Goal: Information Seeking & Learning: Stay updated

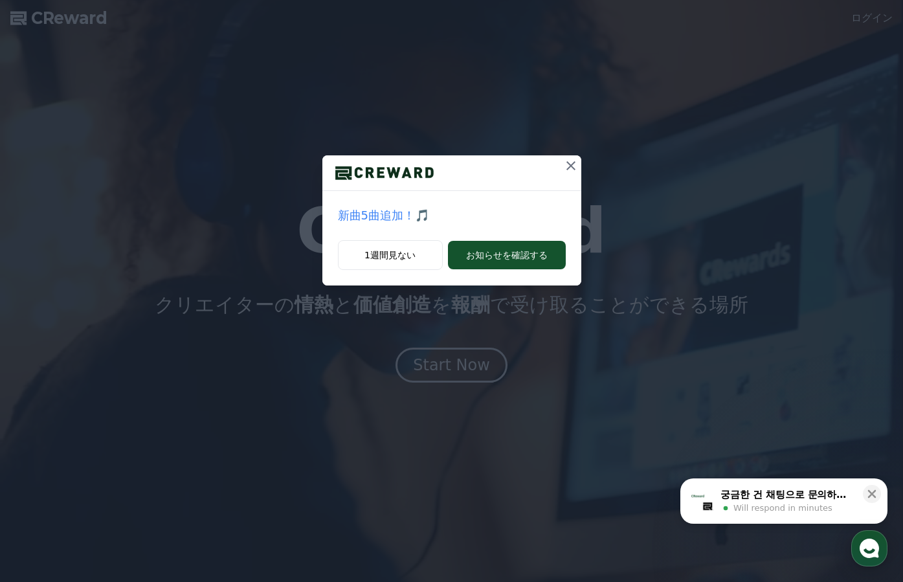
click at [572, 162] on icon at bounding box center [571, 166] width 16 height 16
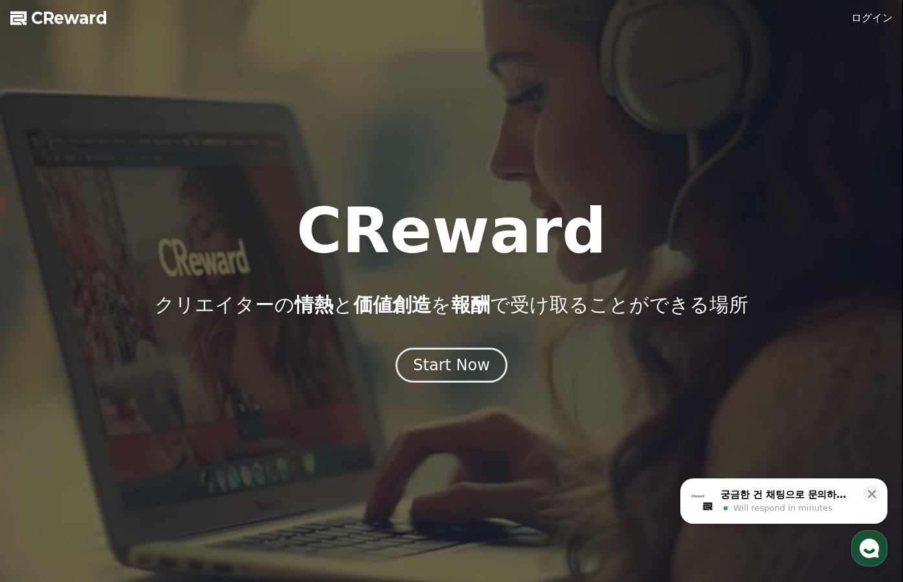
click at [746, 18] on link "ログイン" at bounding box center [871, 18] width 41 height 16
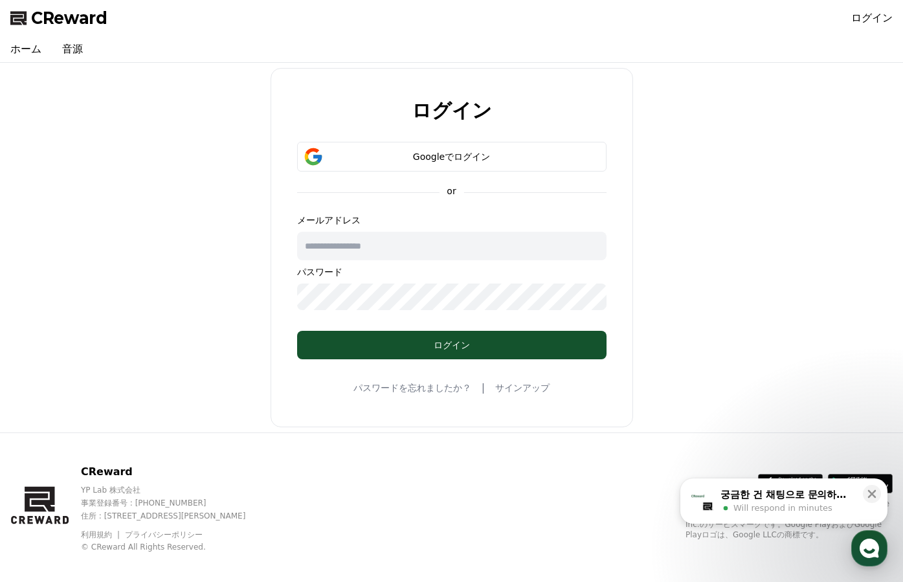
type input "**********"
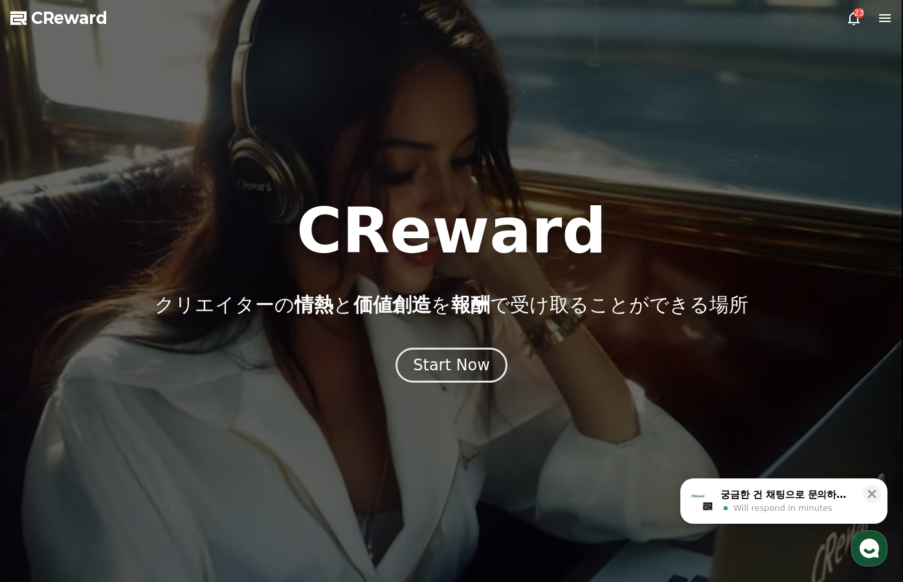
click at [746, 20] on icon at bounding box center [885, 18] width 16 height 16
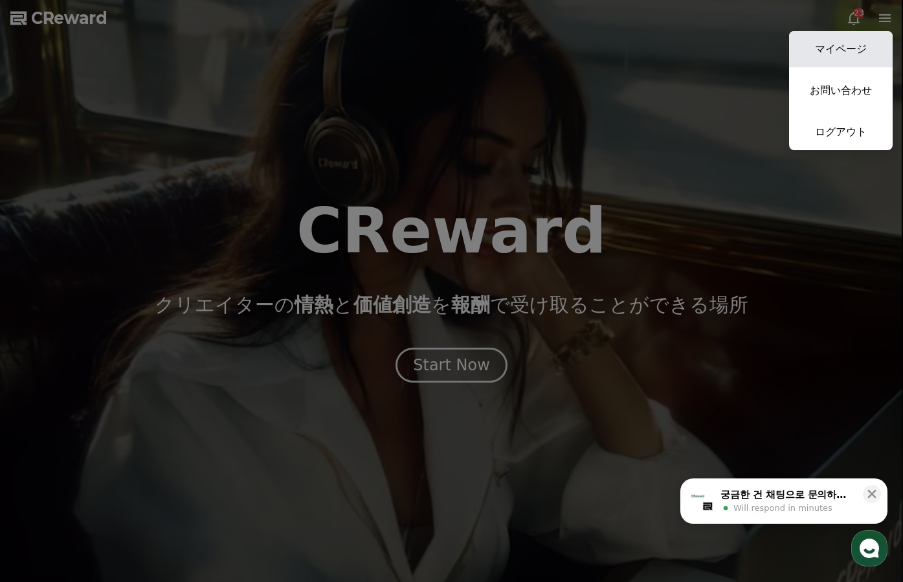
click at [746, 50] on link "マイページ" at bounding box center [841, 49] width 104 height 36
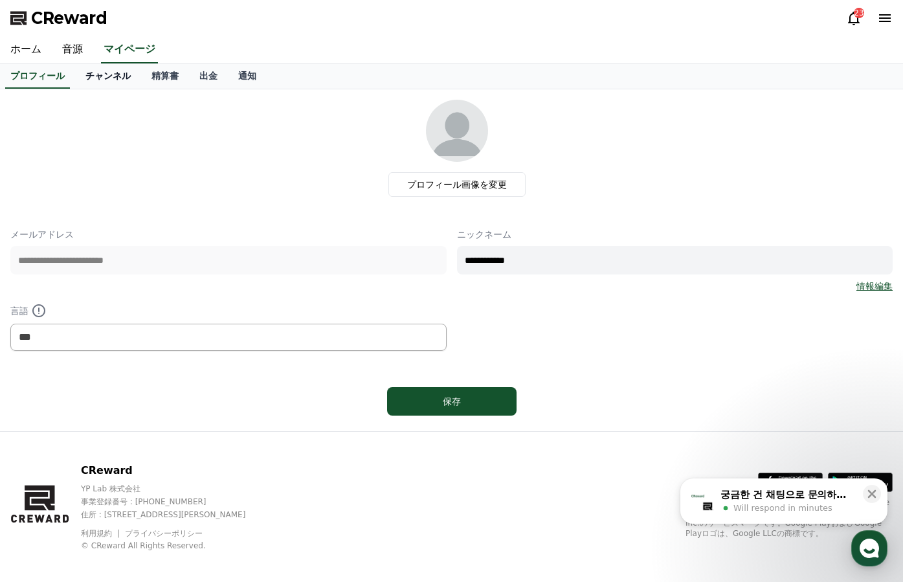
click at [107, 77] on link "チャンネル" at bounding box center [108, 76] width 66 height 25
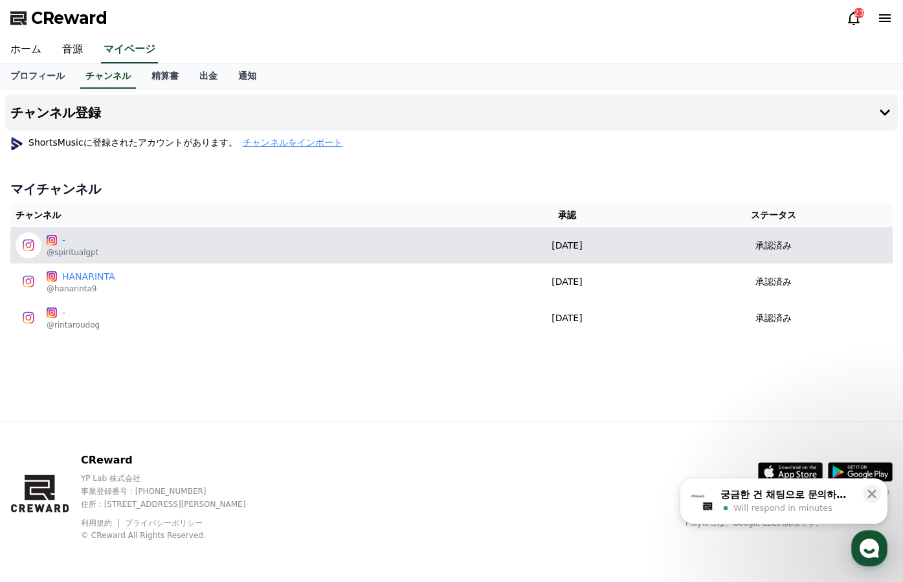
click at [83, 250] on p "@spiritualgpt" at bounding box center [73, 252] width 52 height 10
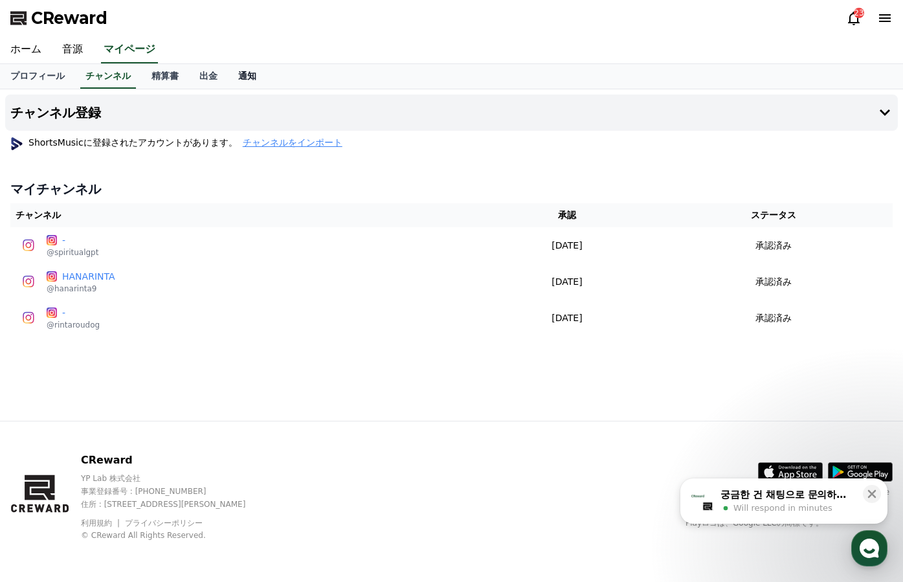
click at [239, 78] on link "通知" at bounding box center [247, 76] width 39 height 25
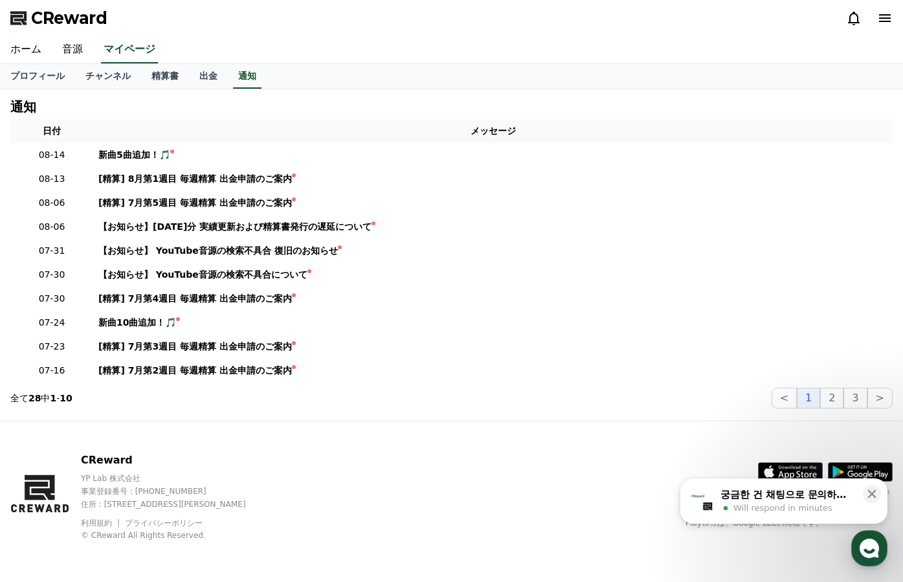
click at [746, 19] on icon at bounding box center [885, 18] width 12 height 8
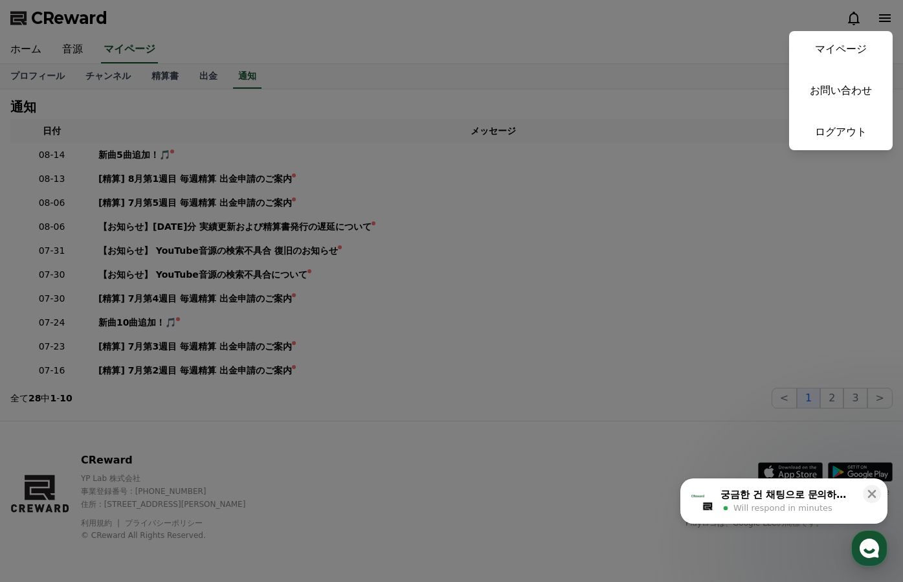
click at [680, 118] on button "close" at bounding box center [451, 291] width 903 height 582
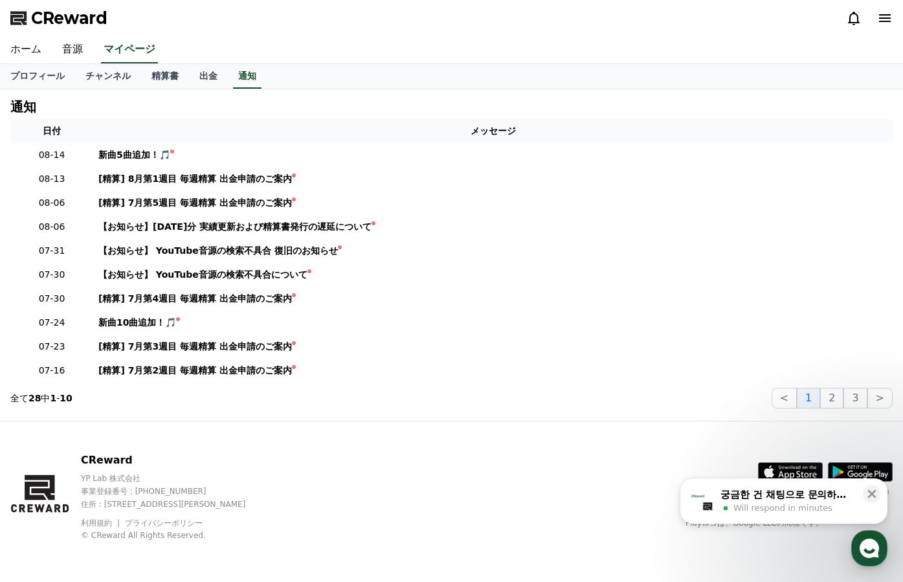
click at [28, 49] on link "ホーム" at bounding box center [26, 49] width 52 height 27
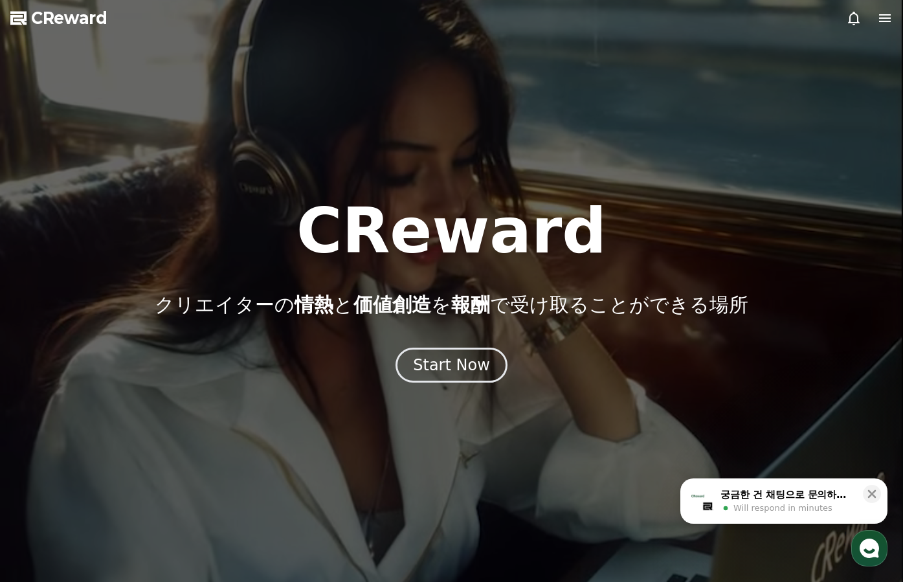
click at [746, 20] on icon at bounding box center [885, 18] width 16 height 16
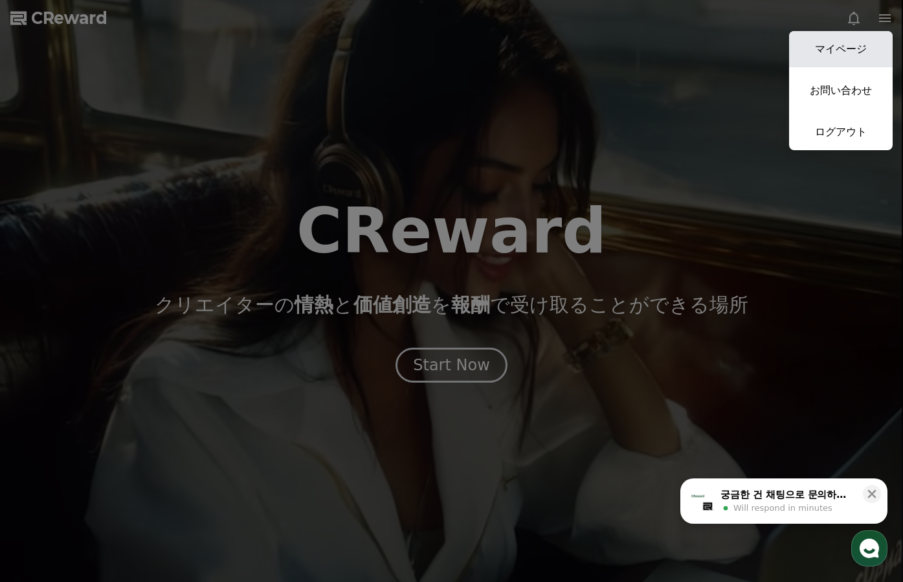
click at [746, 49] on link "マイページ" at bounding box center [841, 49] width 104 height 36
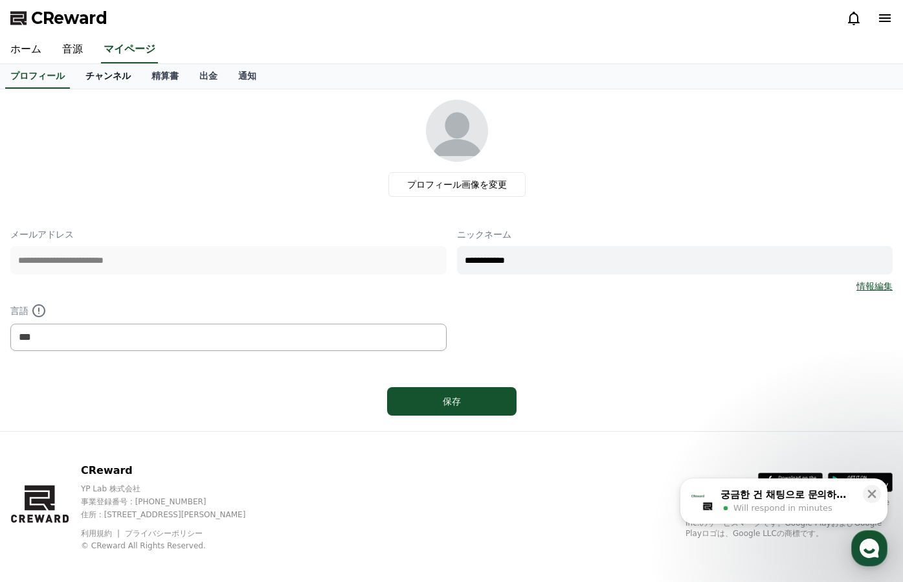
click at [118, 80] on link "チャンネル" at bounding box center [108, 76] width 66 height 25
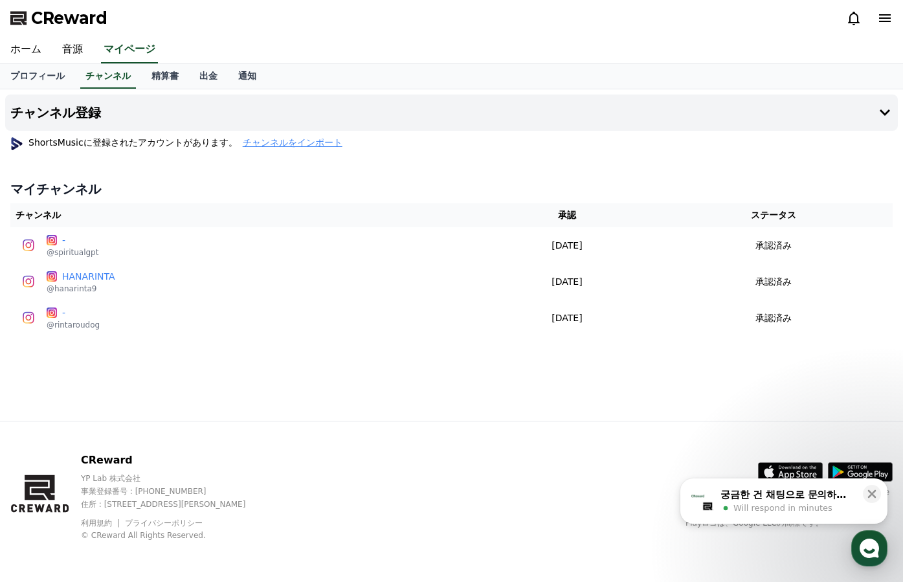
click at [746, 19] on icon at bounding box center [854, 18] width 16 height 16
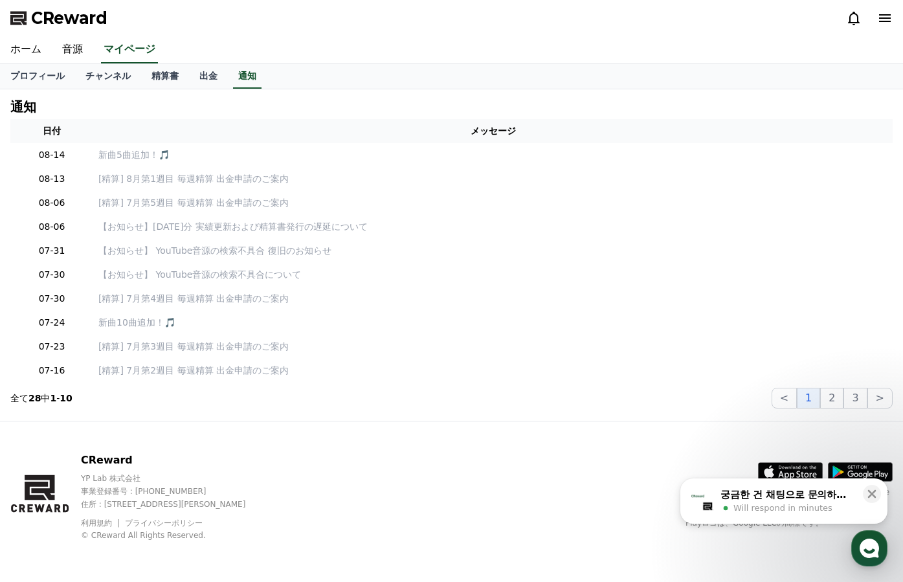
click at [746, 22] on icon at bounding box center [885, 18] width 12 height 8
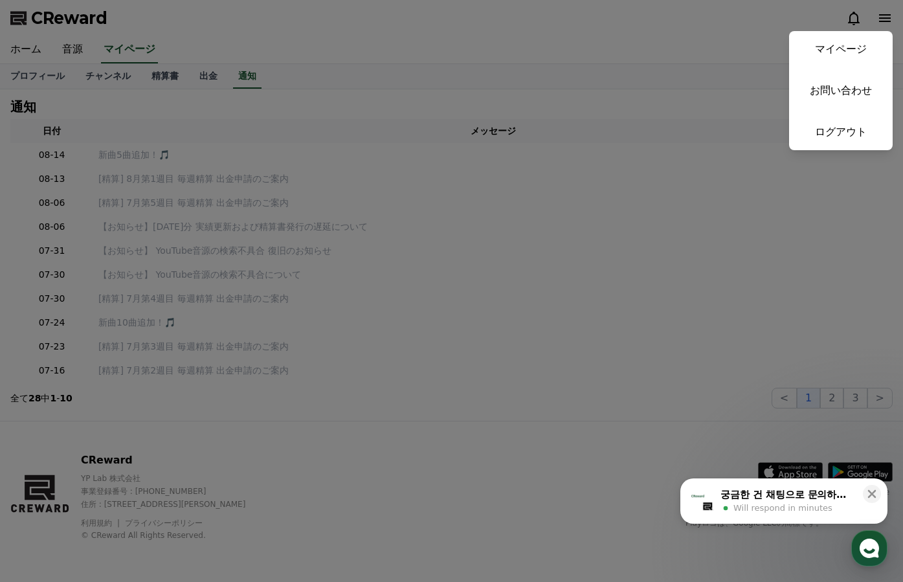
click at [746, 18] on button "close" at bounding box center [451, 291] width 903 height 582
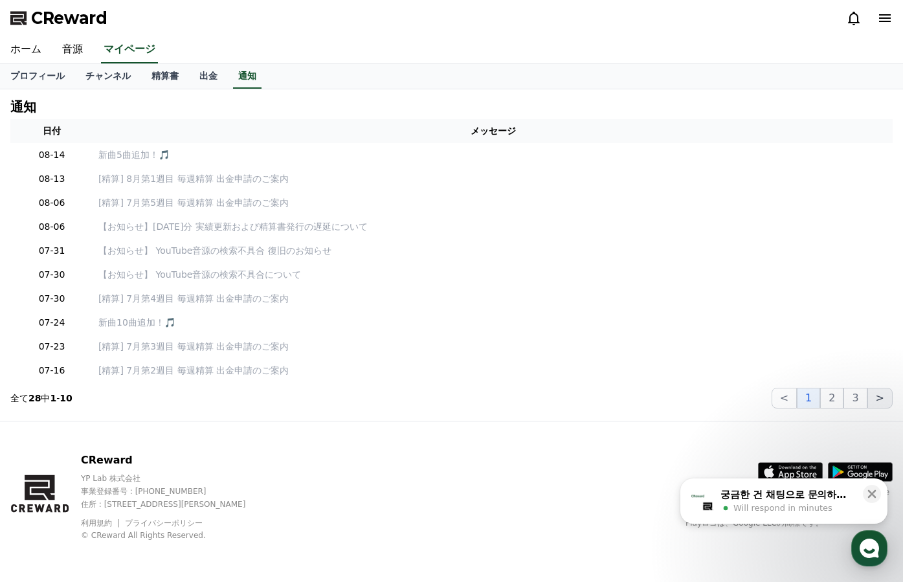
click at [746, 400] on button ">" at bounding box center [879, 398] width 25 height 21
click at [746, 396] on button "2" at bounding box center [854, 398] width 23 height 21
click at [746, 398] on button "3" at bounding box center [854, 398] width 23 height 21
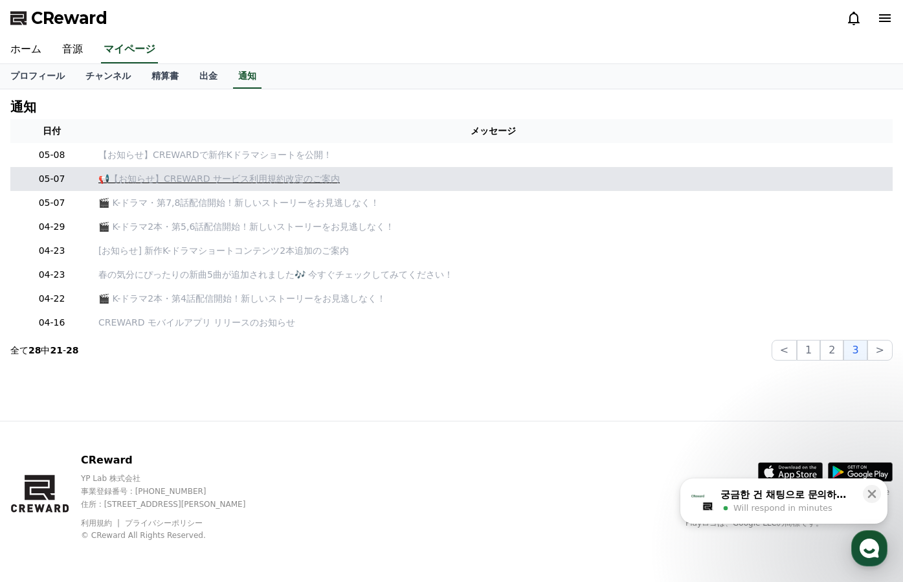
click at [174, 180] on p "📢【お知らせ】CREWARD サービス利用規約改定のご案内" at bounding box center [492, 179] width 789 height 14
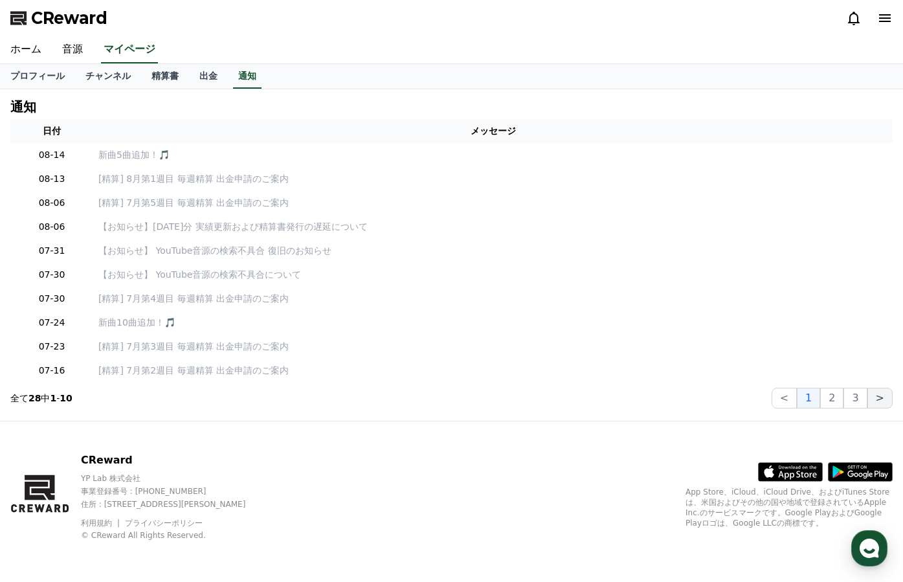
click at [746, 396] on button ">" at bounding box center [879, 398] width 25 height 21
click at [746, 401] on button "3" at bounding box center [854, 398] width 23 height 21
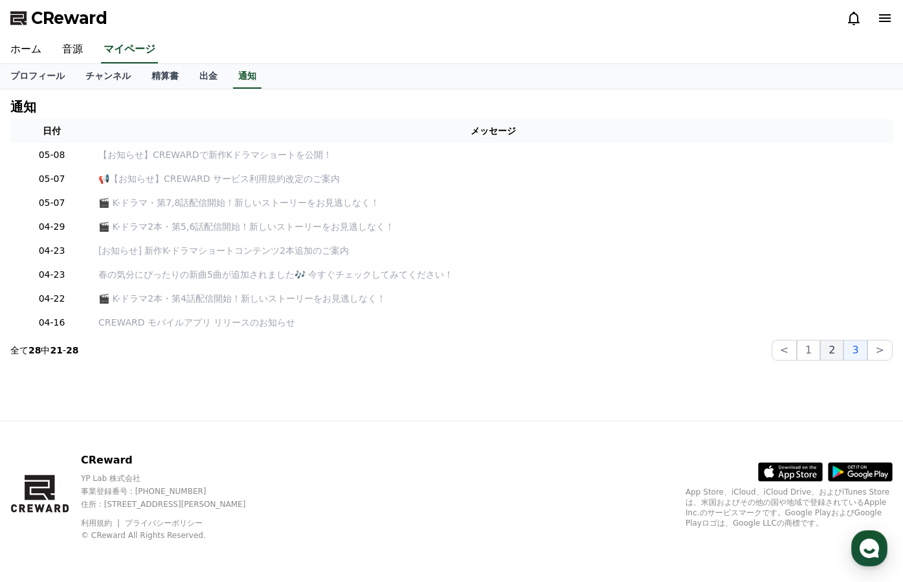
click at [746, 351] on button "2" at bounding box center [831, 350] width 23 height 21
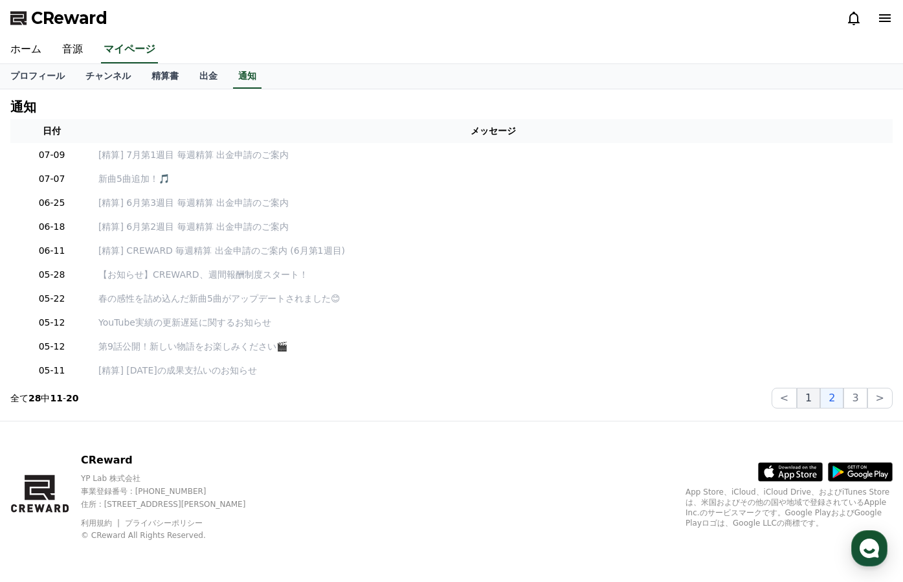
click at [746, 399] on button "1" at bounding box center [808, 398] width 23 height 21
click at [83, 21] on span "CReward" at bounding box center [69, 18] width 76 height 21
